Goal: Find specific page/section: Find specific page/section

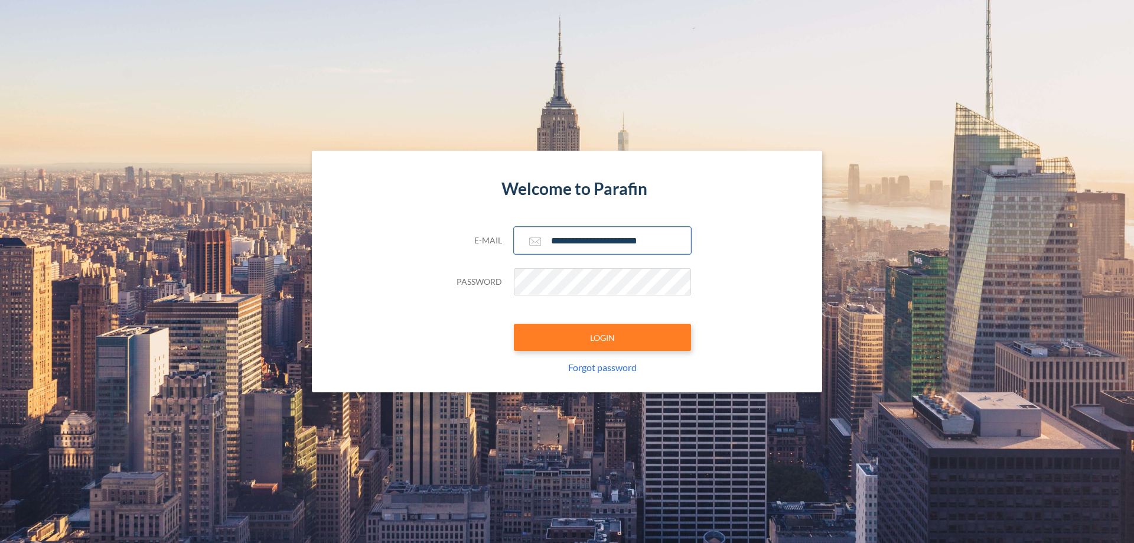
type input "**********"
click at [603, 337] on button "LOGIN" at bounding box center [602, 337] width 177 height 27
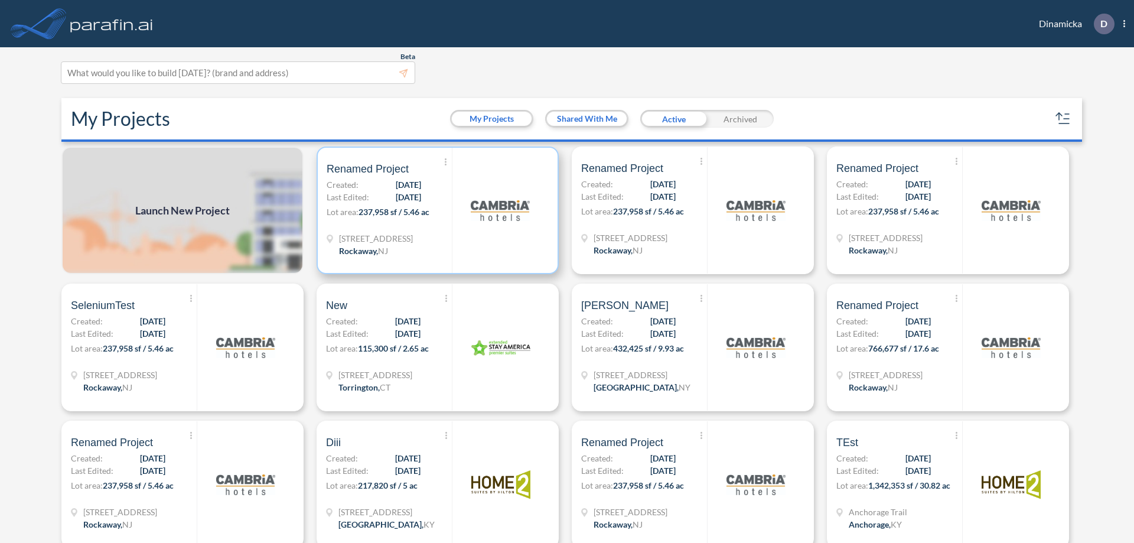
scroll to position [3, 0]
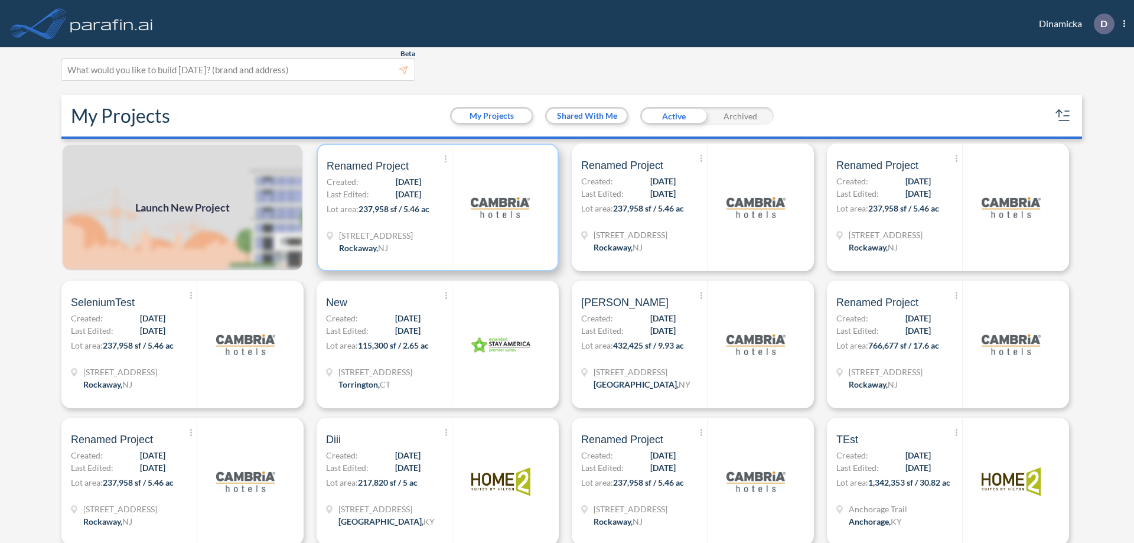
click at [435, 207] on p "Lot area: 237,958 sf / 5.46 ac" at bounding box center [389, 211] width 125 height 17
